Goal: Transaction & Acquisition: Subscribe to service/newsletter

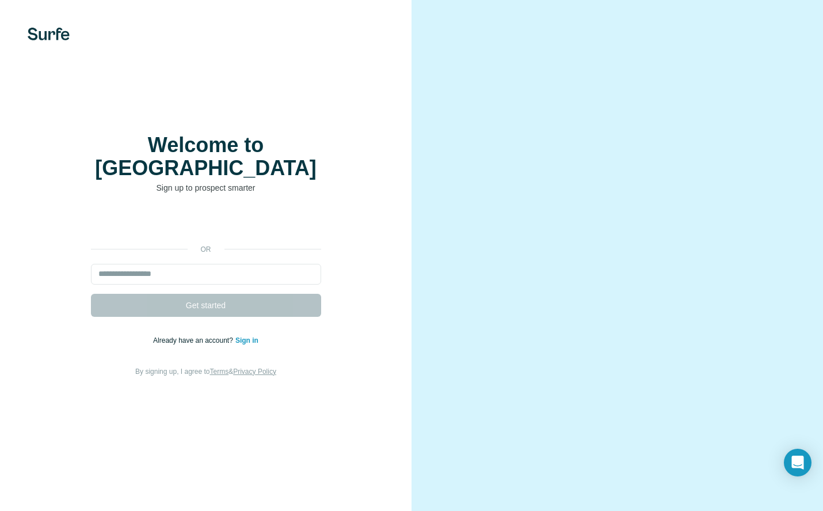
click at [342, 156] on div "Welcome to Surfe Sign up to prospect smarter or Get started Already have an acc…" at bounding box center [206, 256] width 366 height 244
click at [222, 265] on input "email" at bounding box center [206, 274] width 230 height 21
type input "**********"
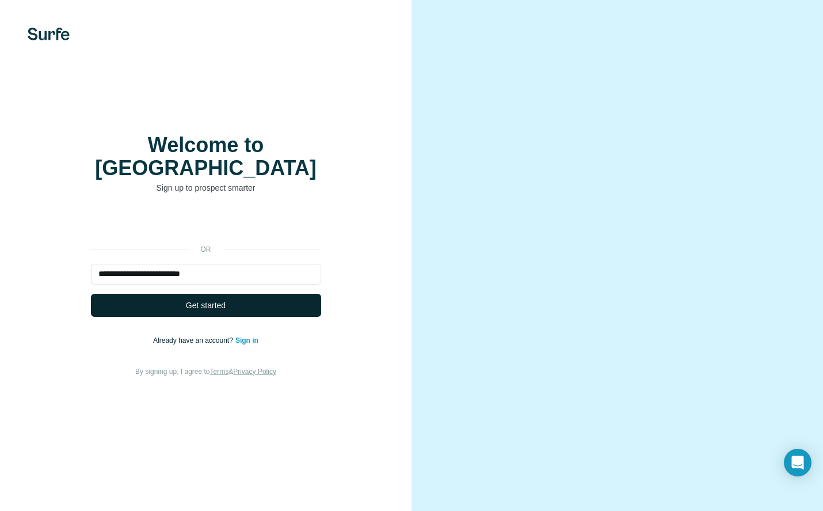
click at [208, 299] on span "Get started" at bounding box center [206, 305] width 40 height 12
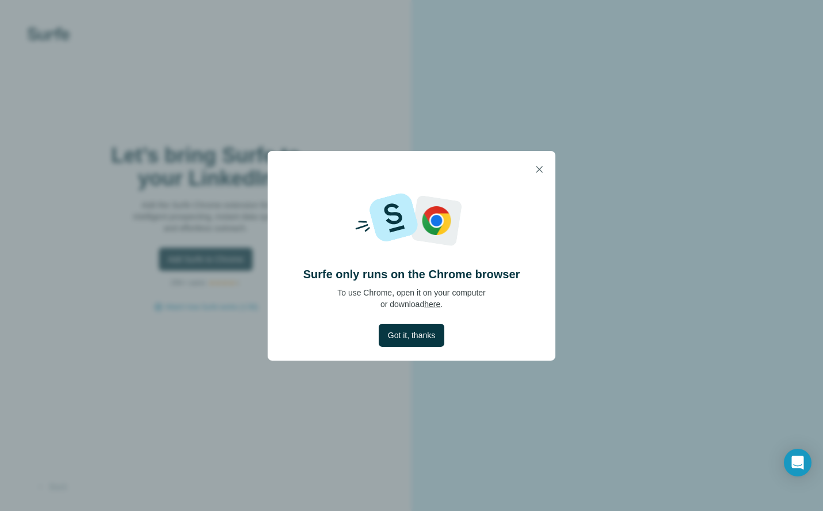
click at [795, 30] on div "Surfe only runs on the Chrome browser To use Chrome, open it on your computer o…" at bounding box center [411, 255] width 823 height 511
click at [404, 333] on span "Got it, thanks" at bounding box center [411, 335] width 47 height 12
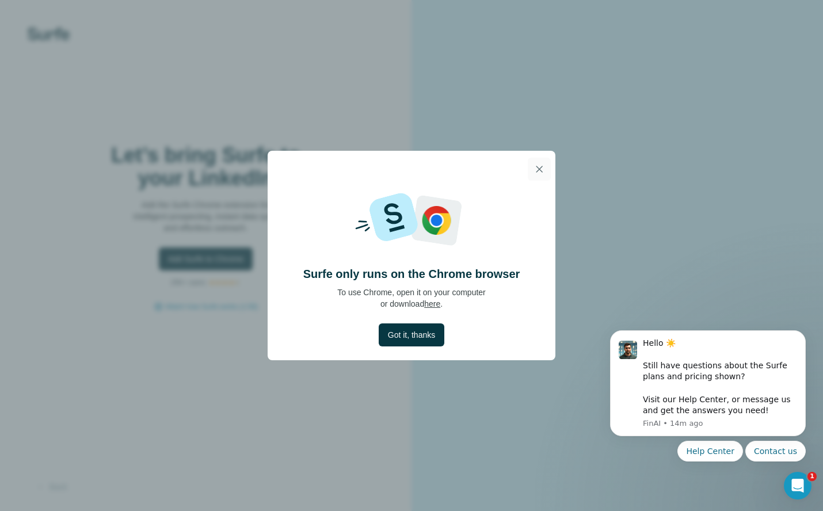
click at [542, 168] on icon "button" at bounding box center [540, 170] width 12 height 12
